Goal: Transaction & Acquisition: Purchase product/service

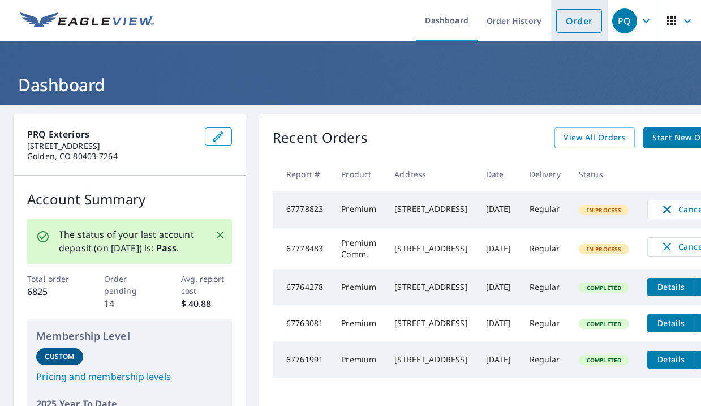
click at [573, 14] on link "Order" at bounding box center [579, 21] width 46 height 24
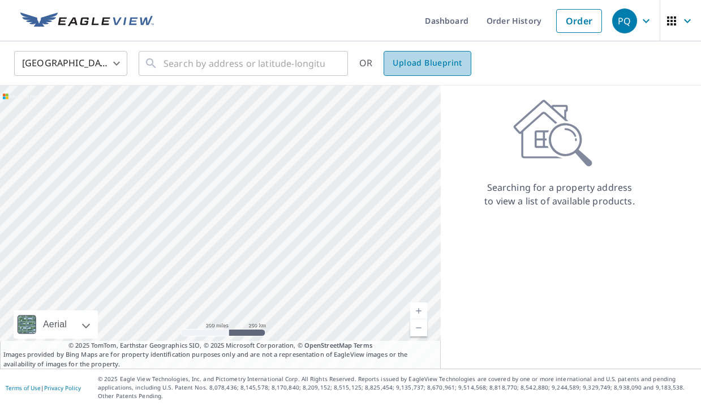
click at [431, 63] on span "Upload Blueprint" at bounding box center [427, 63] width 69 height 14
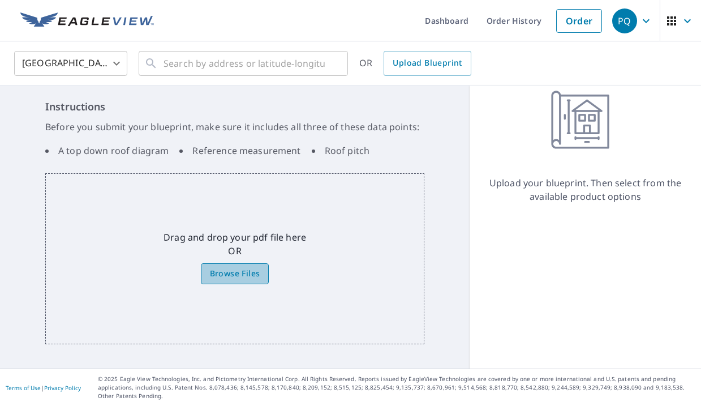
click at [236, 277] on span "Browse Files" at bounding box center [235, 274] width 50 height 14
click at [0, 0] on input "Browse Files" at bounding box center [0, 0] width 0 height 0
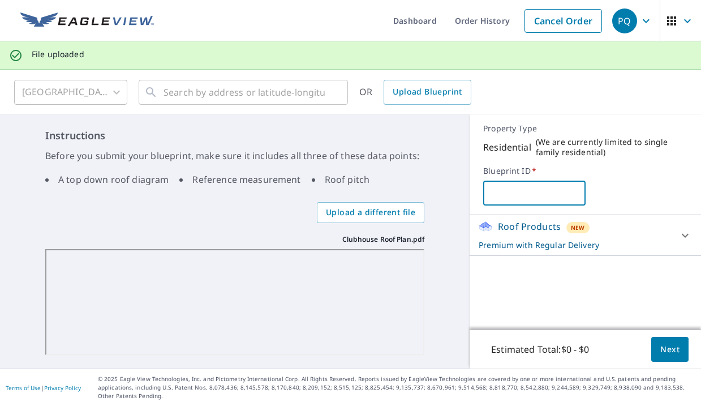
click at [526, 190] on input "text" at bounding box center [534, 193] width 102 height 32
type input "Clubhouse"
click at [641, 195] on div "Clubhouse ​" at bounding box center [585, 192] width 204 height 25
click at [613, 239] on p "Premium with Regular Delivery" at bounding box center [575, 245] width 193 height 12
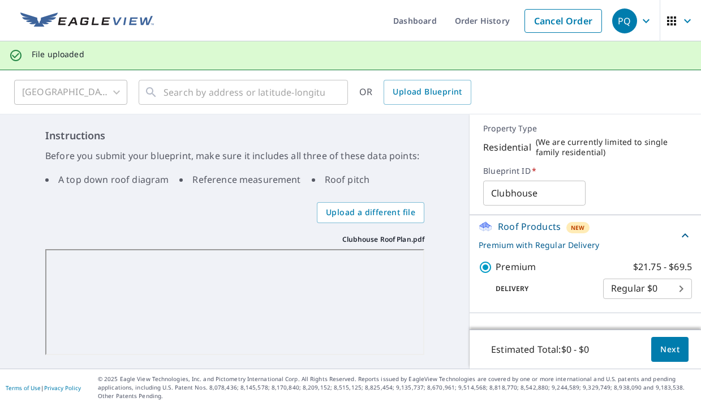
click at [633, 180] on div "Clubhouse ​" at bounding box center [585, 192] width 204 height 25
click at [603, 182] on div "Clubhouse ​" at bounding box center [585, 192] width 204 height 25
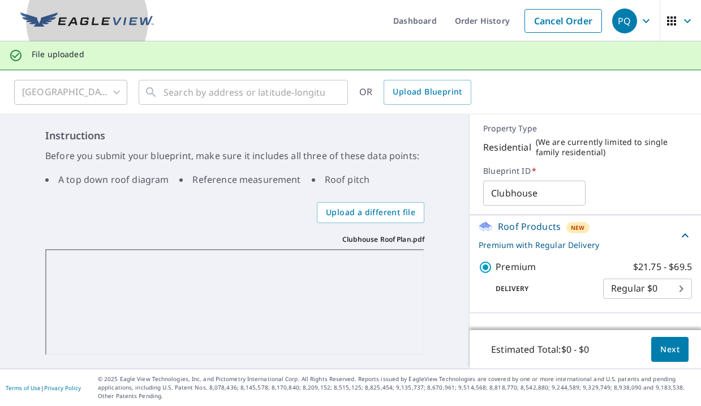
click at [69, 18] on img at bounding box center [87, 20] width 134 height 17
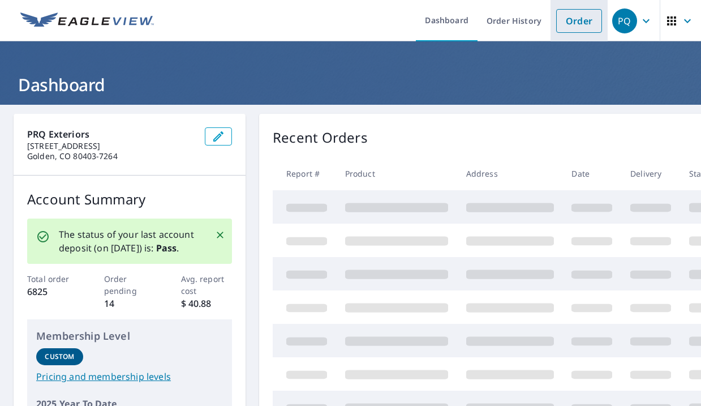
click at [582, 15] on link "Order" at bounding box center [579, 21] width 46 height 24
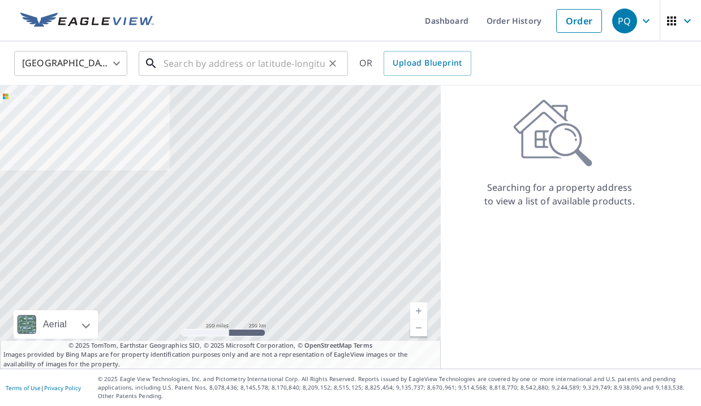
click at [217, 59] on input "text" at bounding box center [244, 64] width 161 height 32
click at [399, 62] on span "Upload Blueprint" at bounding box center [427, 63] width 69 height 14
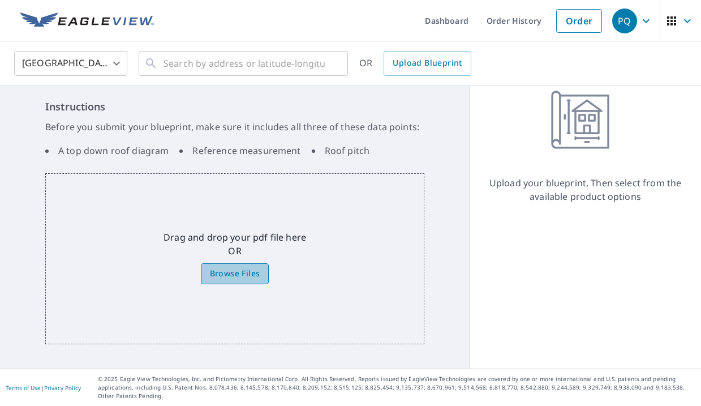
click at [226, 277] on span "Browse Files" at bounding box center [235, 274] width 50 height 14
click at [0, 0] on input "Browse Files" at bounding box center [0, 0] width 0 height 0
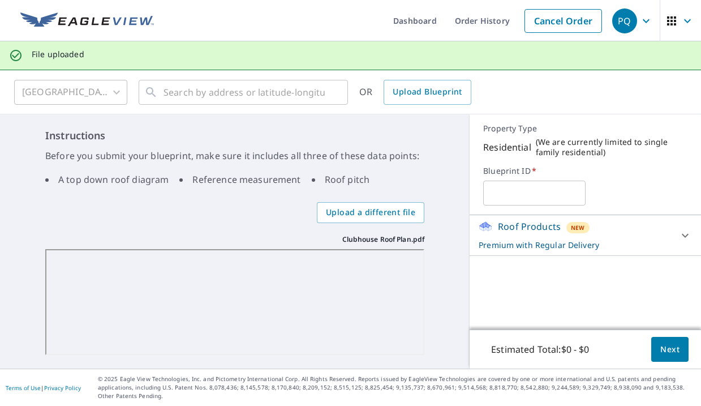
click at [519, 187] on input "text" at bounding box center [534, 193] width 102 height 32
type input "Clubhouse"
click at [655, 171] on label "Blueprint ID   *" at bounding box center [585, 171] width 204 height 10
click at [347, 215] on span "Upload a different file" at bounding box center [370, 212] width 89 height 14
click at [0, 0] on input "Upload a different file" at bounding box center [0, 0] width 0 height 0
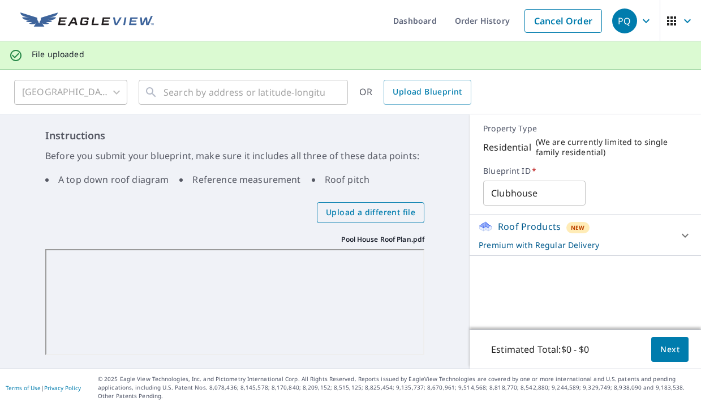
click at [399, 214] on span "Upload a different file" at bounding box center [370, 212] width 89 height 14
click at [0, 0] on input "Upload a different file" at bounding box center [0, 0] width 0 height 0
click at [655, 230] on div "Roof Products New Premium with Regular Delivery" at bounding box center [575, 235] width 193 height 31
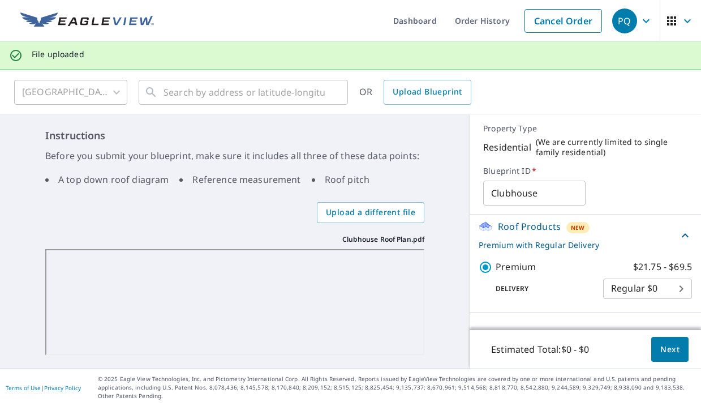
click at [617, 283] on body "PQ PQ Dashboard Order History Cancel Order PQ File uploaded [GEOGRAPHIC_DATA] […" at bounding box center [350, 246] width 701 height 493
click at [632, 293] on li "Regular $0" at bounding box center [647, 288] width 89 height 20
click at [664, 353] on span "Next" at bounding box center [669, 349] width 19 height 14
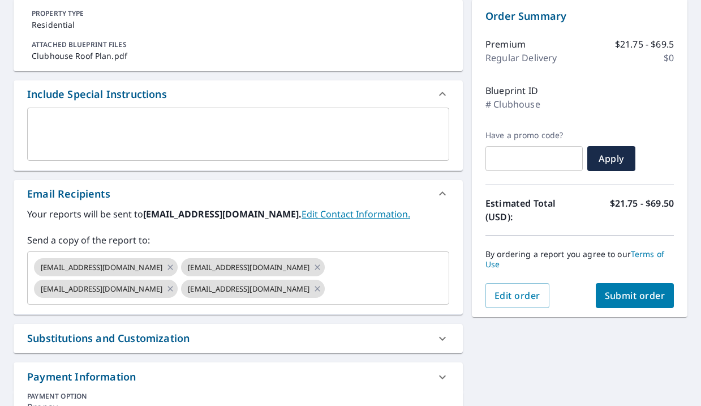
scroll to position [115, 0]
click at [166, 262] on icon at bounding box center [170, 266] width 9 height 12
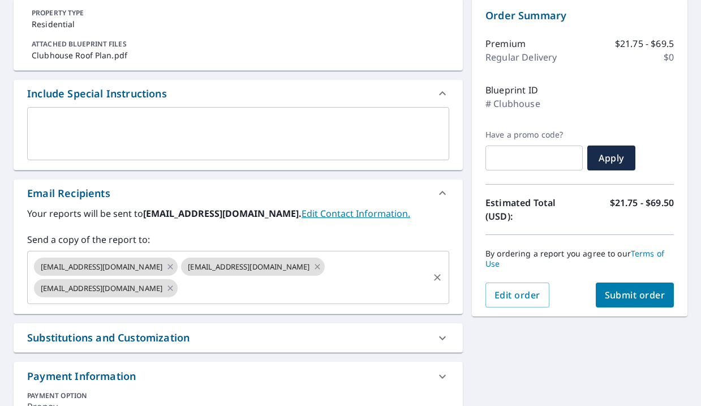
click at [313, 264] on icon at bounding box center [317, 266] width 9 height 12
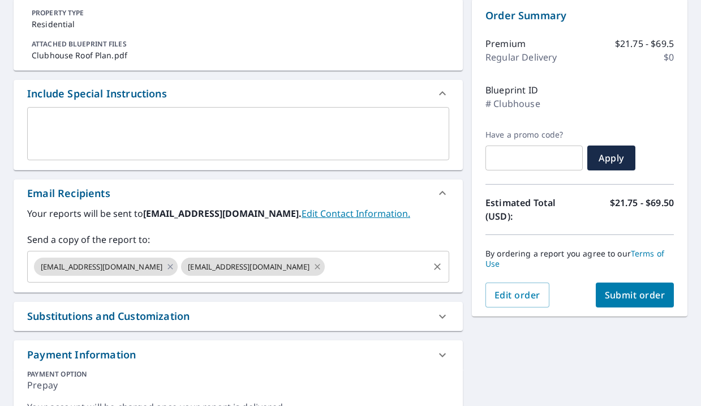
click at [313, 267] on icon at bounding box center [317, 266] width 9 height 12
checkbox input "true"
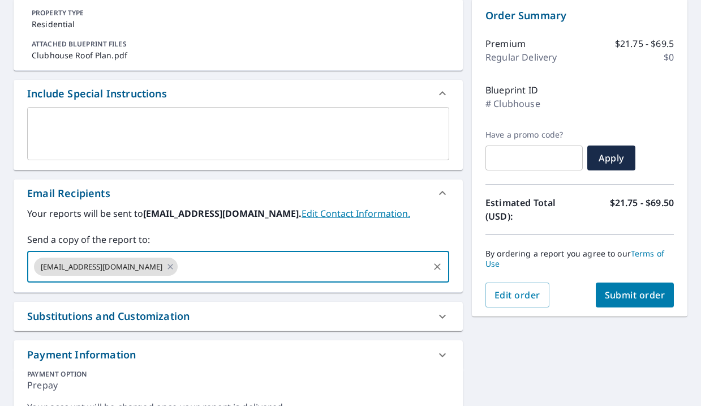
click at [259, 267] on input "text" at bounding box center [303, 267] width 248 height 22
type input "[EMAIL_ADDRESS][DOMAIN_NAME]"
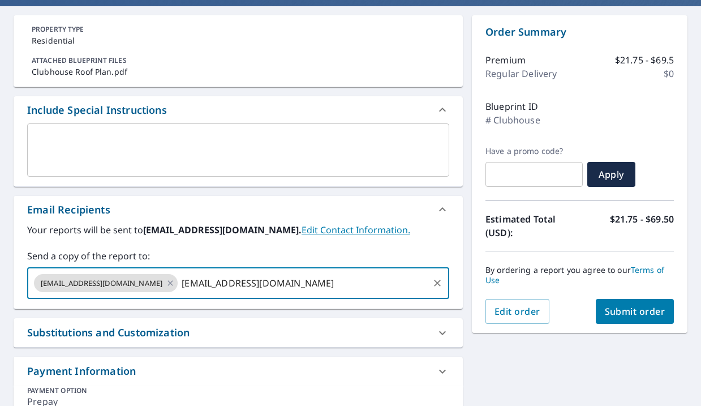
scroll to position [100, 0]
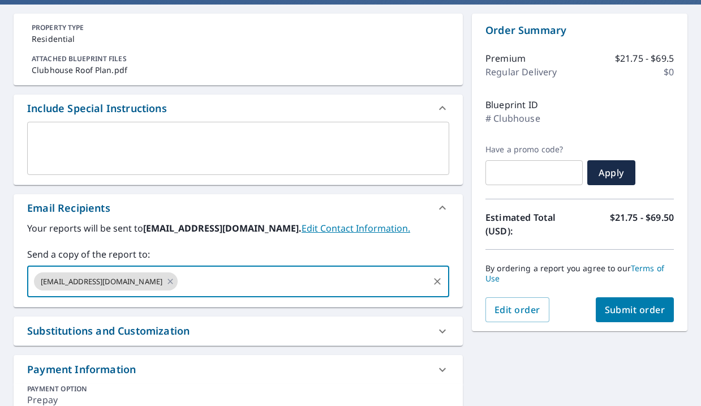
click at [346, 312] on div "PROPERTY TYPE Residential ATTACHED BLUEPRINT FILES Clubhouse Roof Plan.pdf Incl…" at bounding box center [238, 226] width 449 height 424
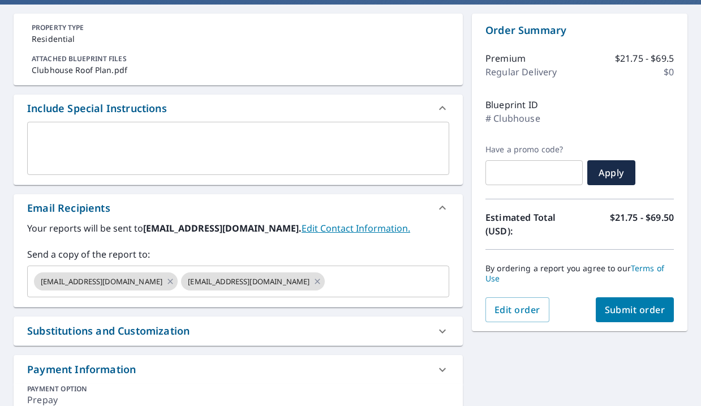
click at [648, 312] on span "Submit order" at bounding box center [635, 309] width 61 height 12
checkbox input "true"
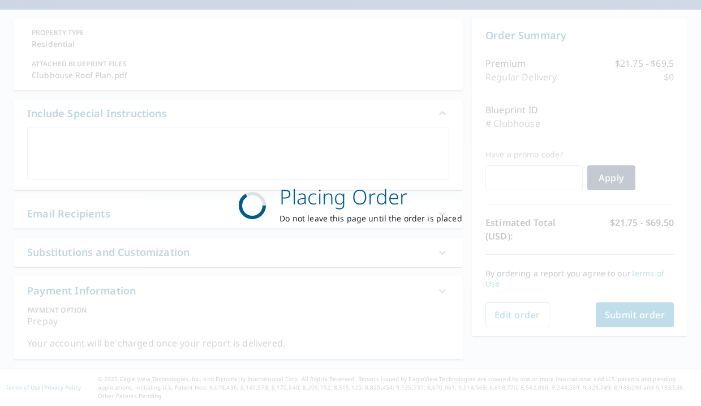
scroll to position [87, 0]
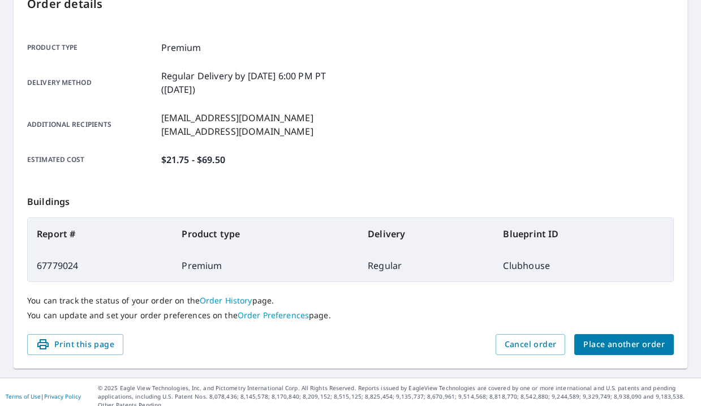
scroll to position [97, 0]
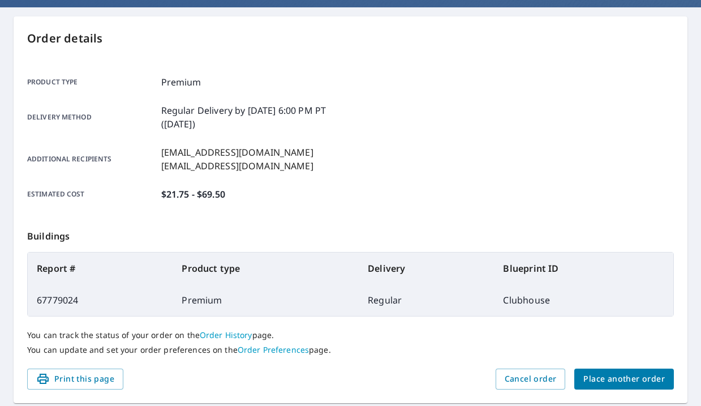
click at [626, 382] on span "Place another order" at bounding box center [623, 379] width 81 height 14
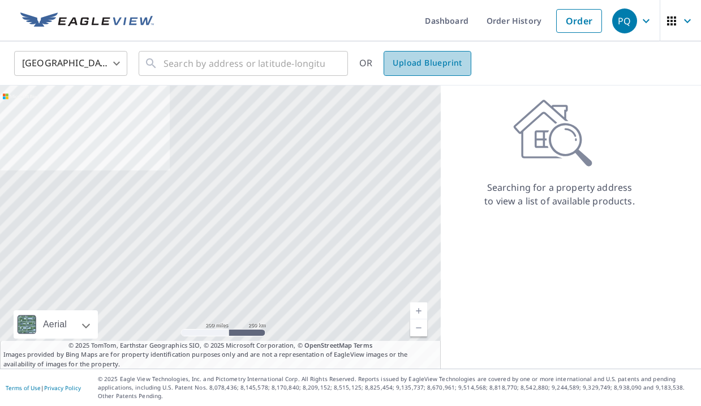
click at [432, 65] on span "Upload Blueprint" at bounding box center [427, 63] width 69 height 14
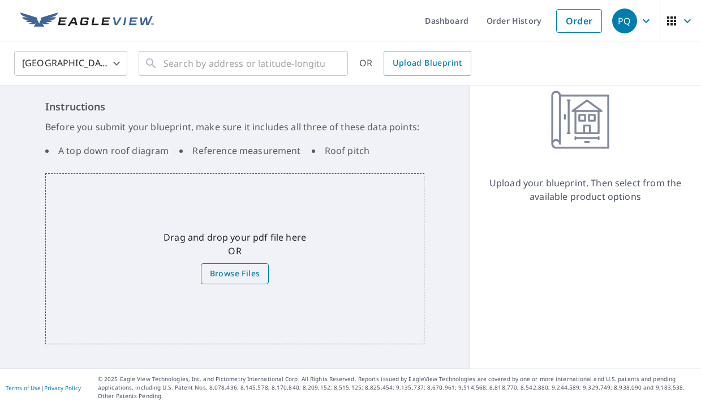
click at [244, 270] on span "Browse Files" at bounding box center [235, 274] width 50 height 14
click at [0, 0] on input "Browse Files" at bounding box center [0, 0] width 0 height 0
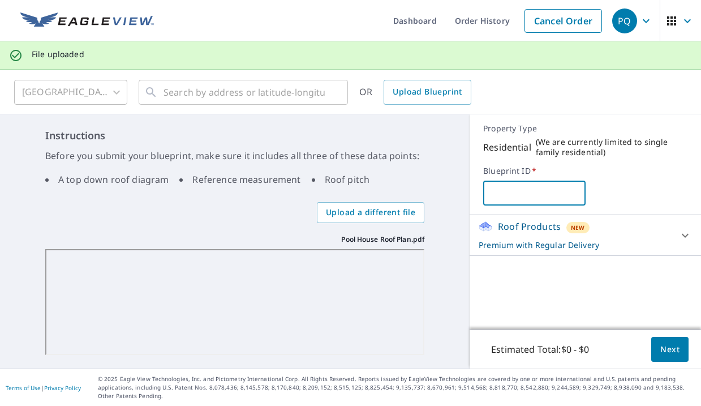
click at [540, 191] on input "text" at bounding box center [534, 193] width 102 height 32
type input "Pool House"
click at [659, 241] on p "Premium with Regular Delivery" at bounding box center [575, 245] width 193 height 12
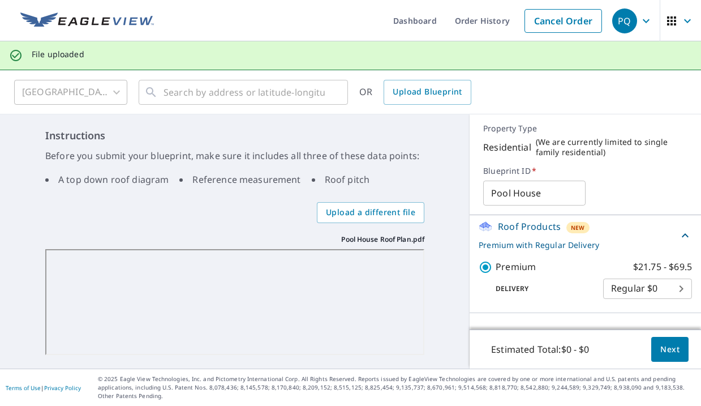
click at [645, 286] on body "PQ PQ Dashboard Order History Cancel Order PQ File uploaded [GEOGRAPHIC_DATA] […" at bounding box center [350, 246] width 701 height 493
click at [645, 287] on li "Regular $0" at bounding box center [647, 288] width 89 height 20
click at [667, 351] on span "Next" at bounding box center [669, 349] width 19 height 14
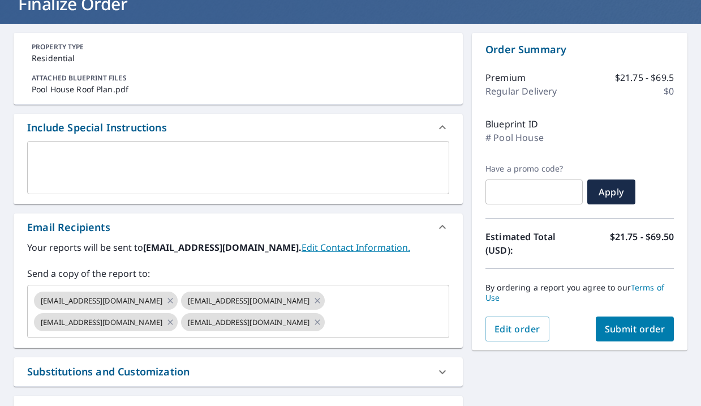
scroll to position [192, 0]
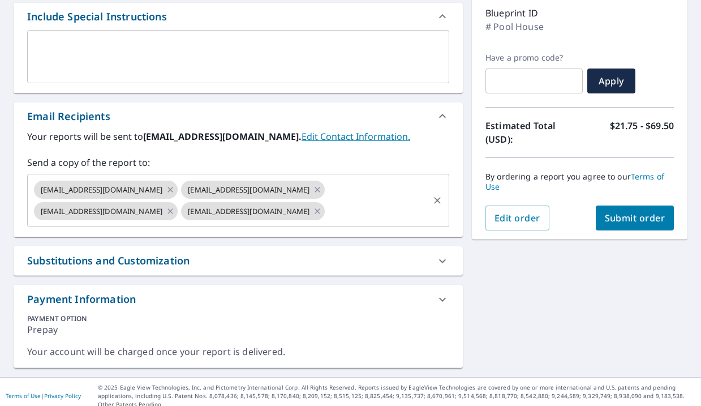
click at [168, 190] on icon at bounding box center [170, 189] width 5 height 5
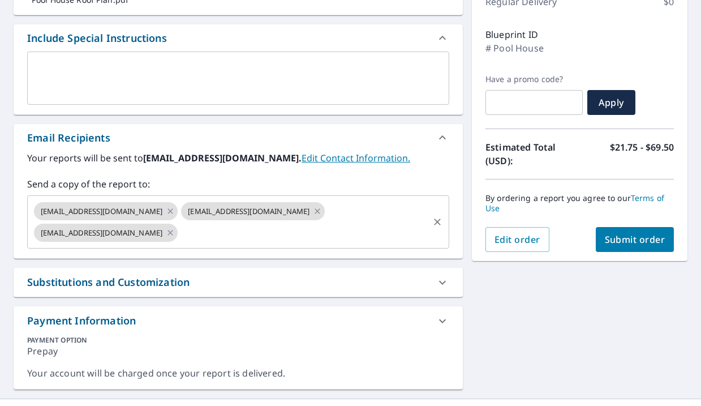
click at [313, 214] on icon at bounding box center [317, 211] width 9 height 12
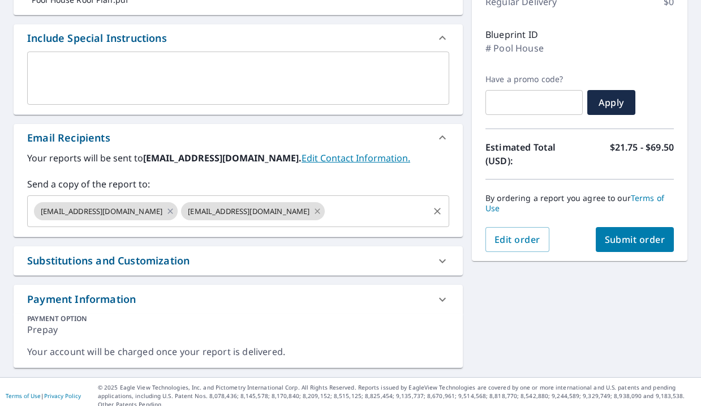
click at [313, 213] on icon at bounding box center [317, 211] width 9 height 12
checkbox input "true"
click at [263, 213] on input "text" at bounding box center [303, 211] width 248 height 22
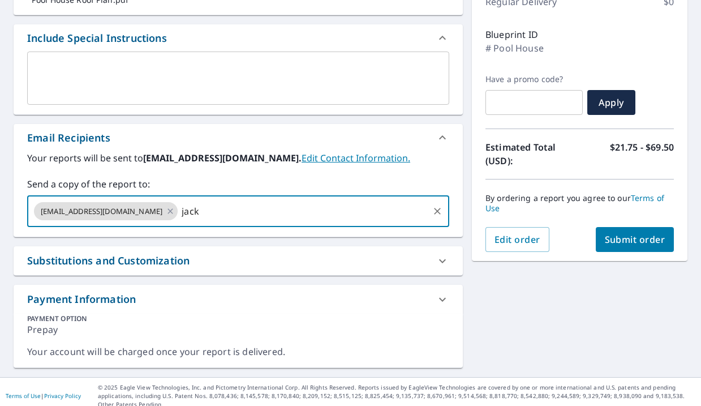
type input "[EMAIL_ADDRESS][DOMAIN_NAME]"
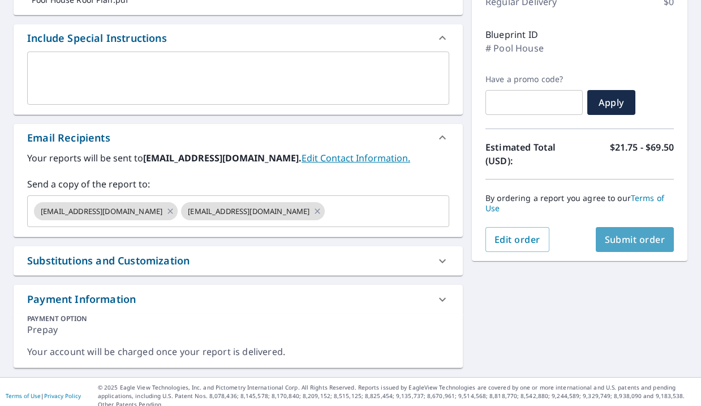
click at [630, 240] on span "Submit order" at bounding box center [635, 239] width 61 height 12
checkbox input "true"
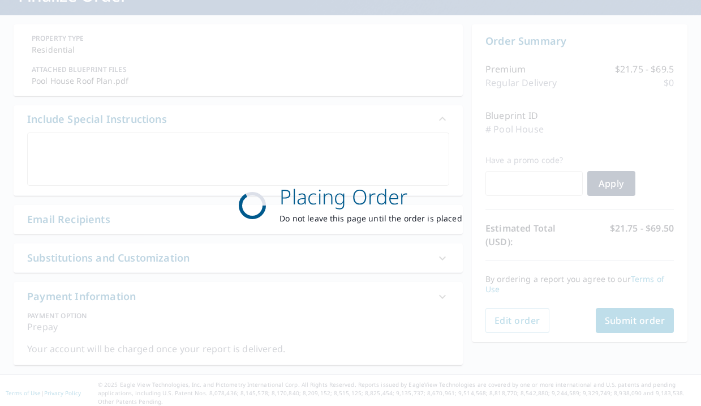
scroll to position [87, 0]
